Goal: Complete application form

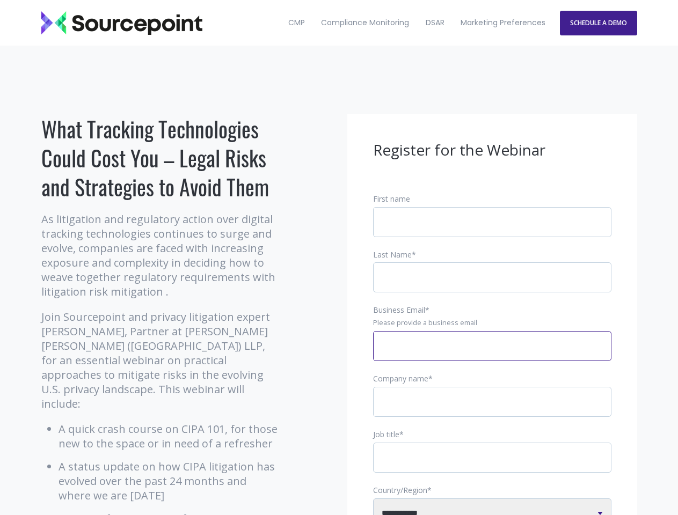
click at [492, 355] on input "Business Email *" at bounding box center [492, 346] width 238 height 30
